Goal: Task Accomplishment & Management: Use online tool/utility

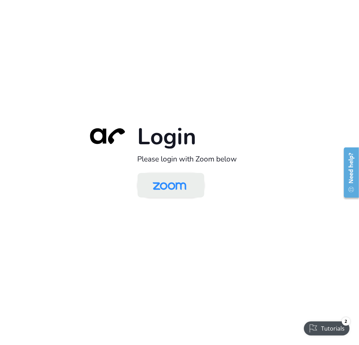
click at [177, 183] on img at bounding box center [169, 186] width 48 height 23
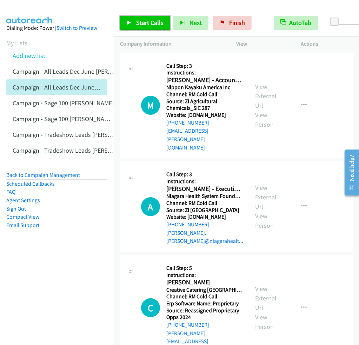
click at [137, 24] on span "Start Calls" at bounding box center [149, 23] width 27 height 8
